Goal: Transaction & Acquisition: Purchase product/service

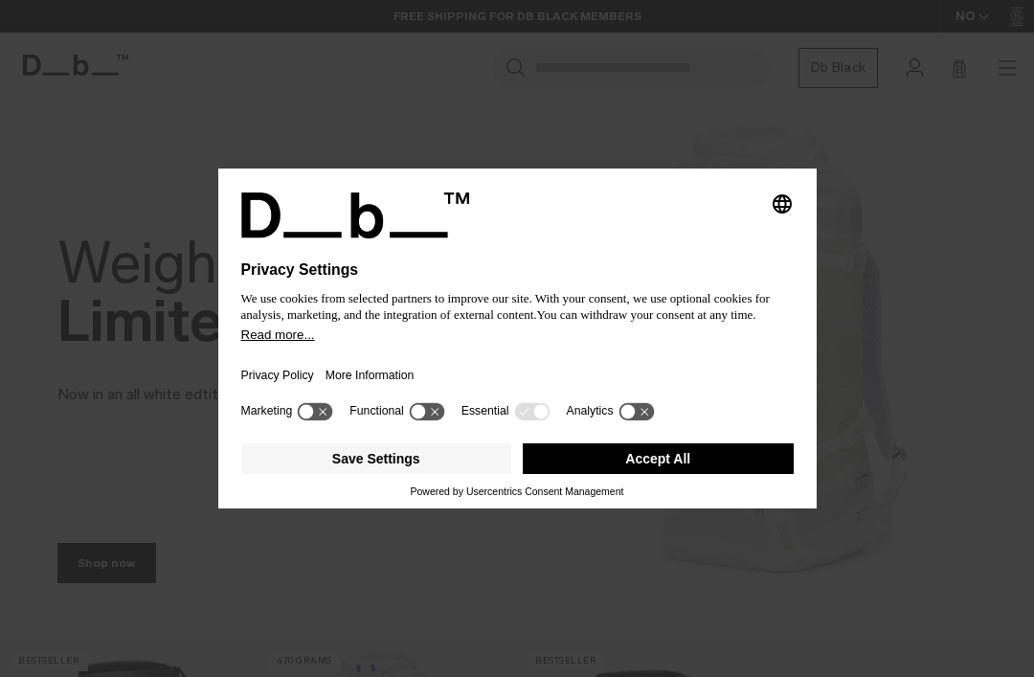
click at [528, 567] on div "Selecting an option will immediately change the language Privacy Settings We us…" at bounding box center [517, 338] width 1034 height 677
click at [512, 549] on div "Selecting an option will immediately change the language Privacy Settings We us…" at bounding box center [517, 338] width 1034 height 677
click at [323, 413] on icon at bounding box center [315, 411] width 35 height 18
click at [318, 418] on icon at bounding box center [315, 411] width 35 height 18
click at [396, 460] on button "Save Settings" at bounding box center [376, 458] width 271 height 31
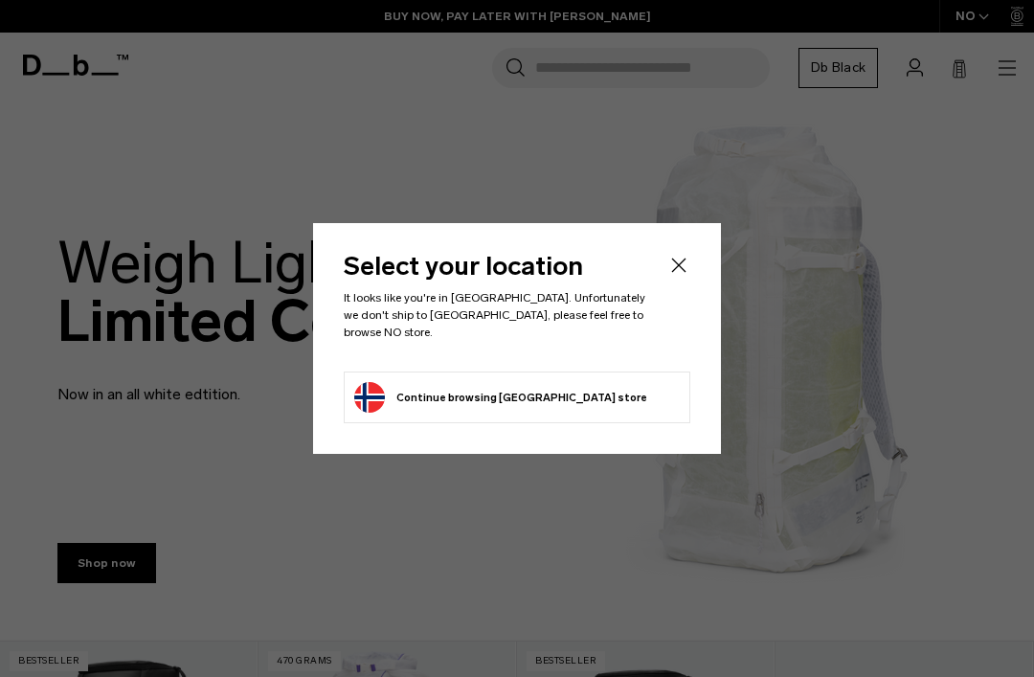
click at [689, 275] on icon "Close" at bounding box center [678, 265] width 23 height 23
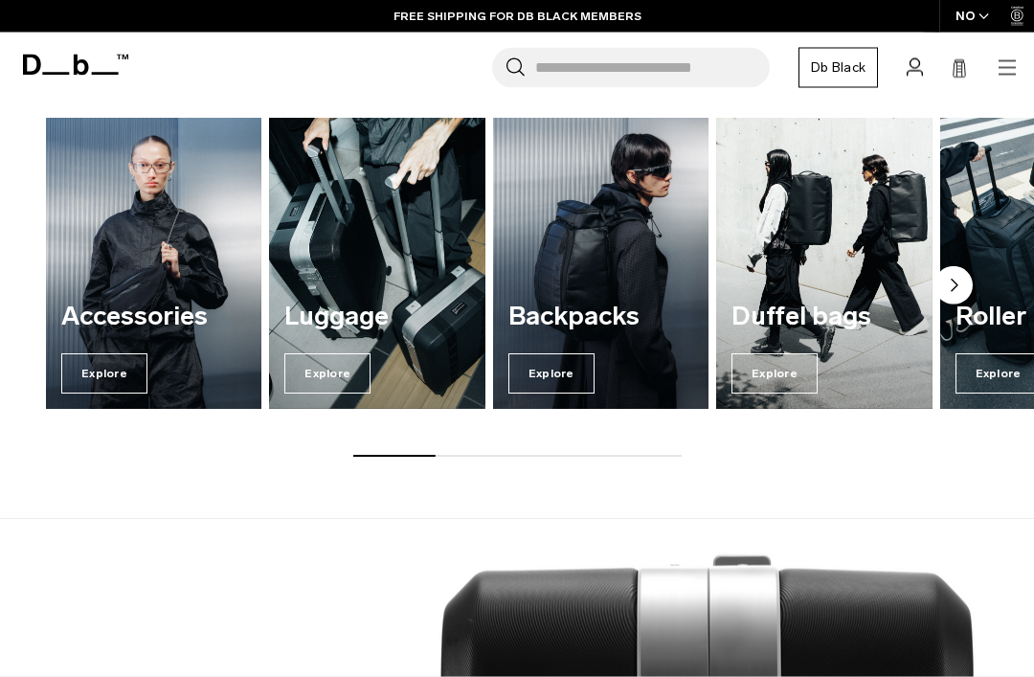
scroll to position [1128, 0]
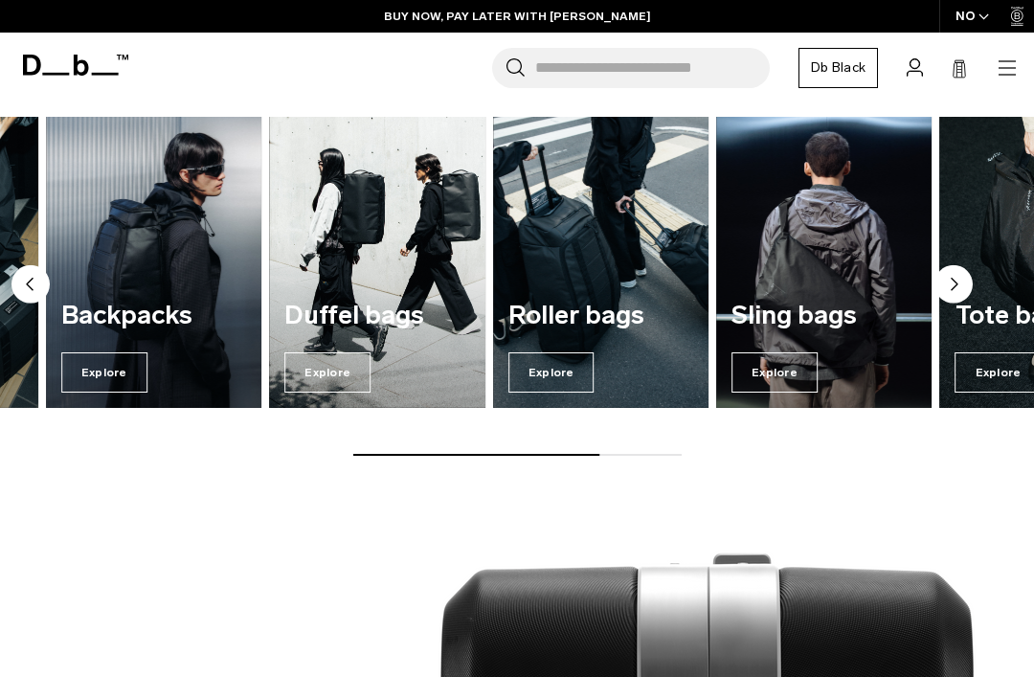
click at [594, 283] on img "5 / 7" at bounding box center [600, 262] width 215 height 291
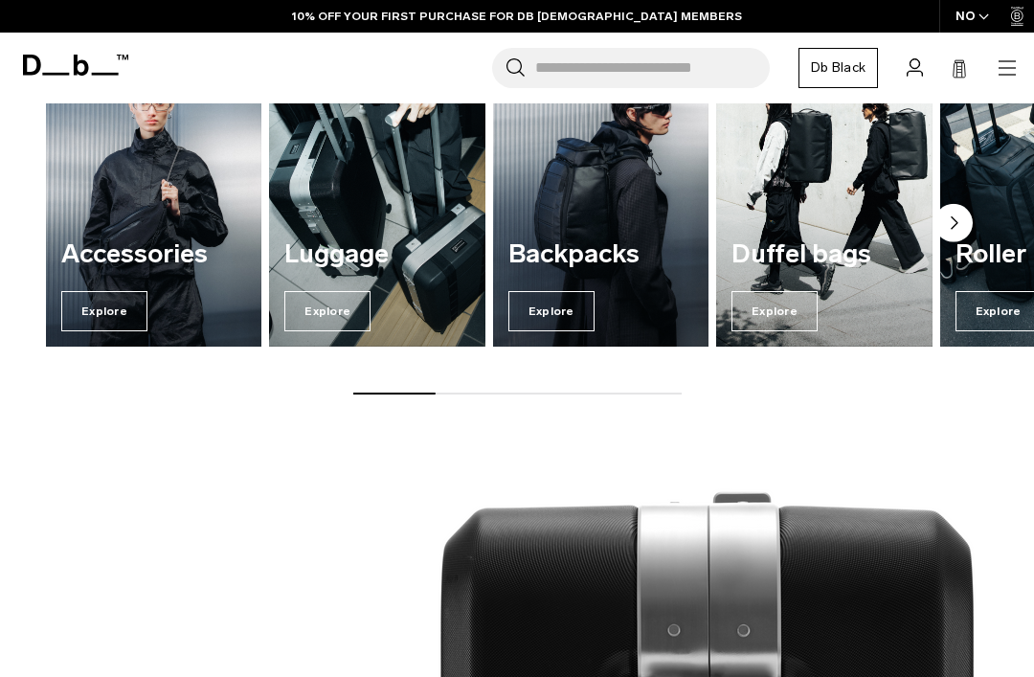
click at [383, 216] on img "2 / 7" at bounding box center [376, 201] width 215 height 291
click at [340, 315] on span "Explore" at bounding box center [327, 311] width 86 height 40
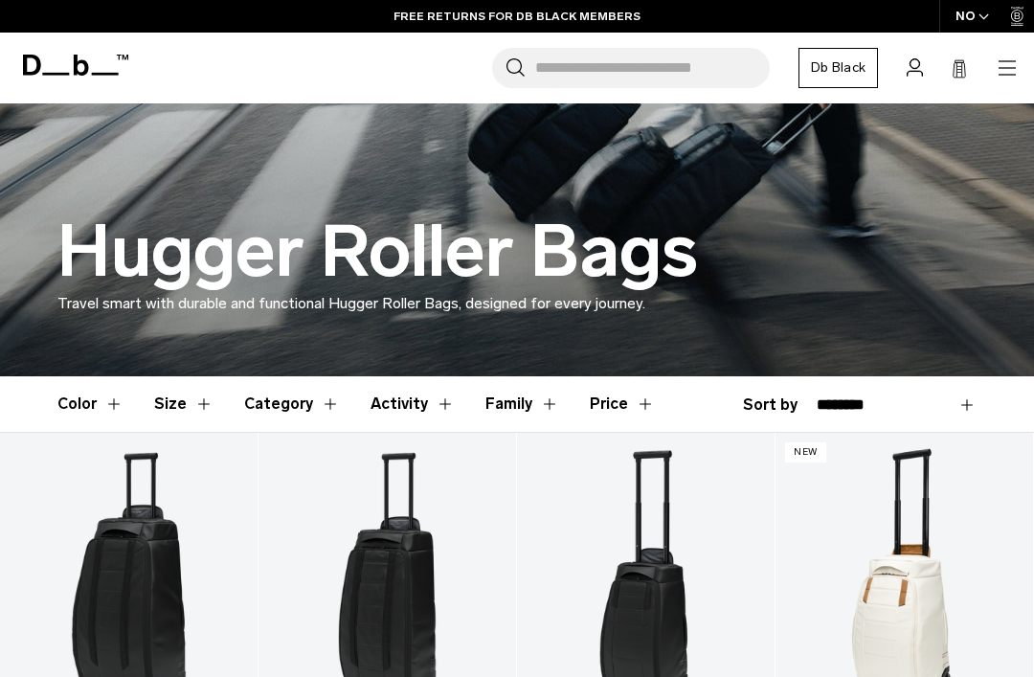
scroll to position [244, 0]
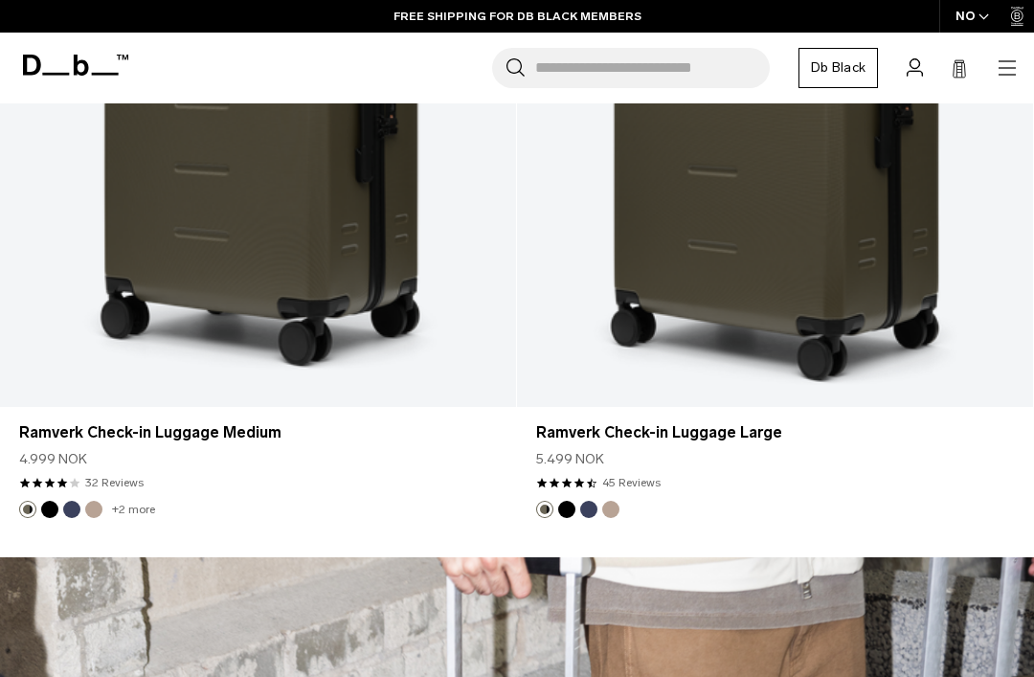
scroll to position [7100, 0]
